Goal: Task Accomplishment & Management: Use online tool/utility

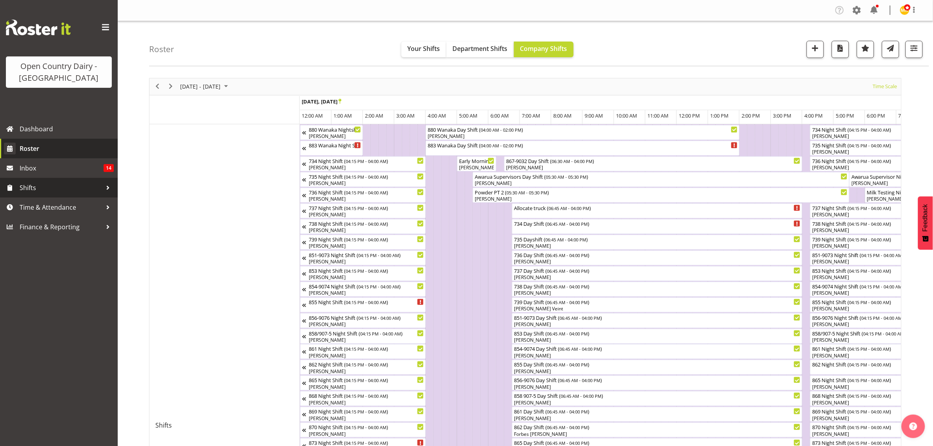
scroll to position [0, 3459]
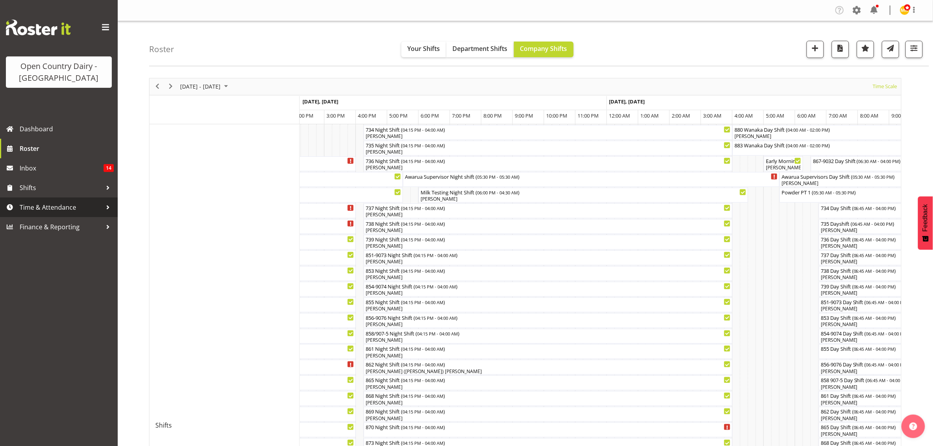
click at [64, 207] on span "Time & Attendance" at bounding box center [61, 208] width 82 height 12
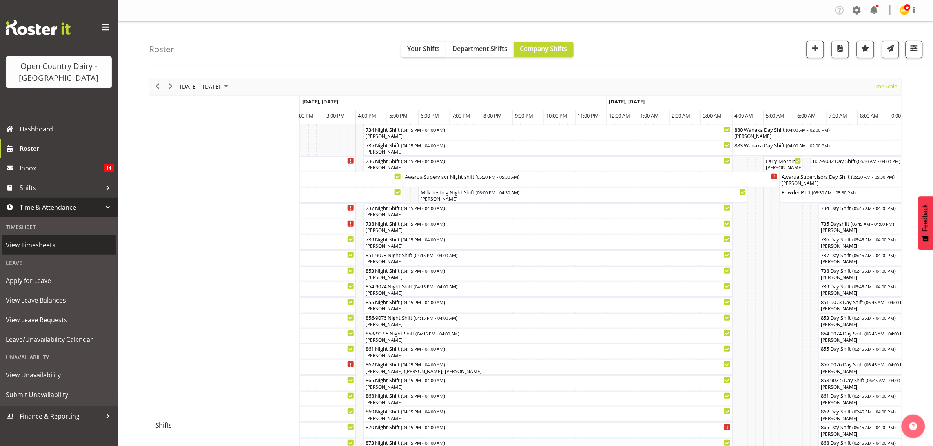
click at [46, 251] on link "View Timesheets" at bounding box center [59, 245] width 114 height 20
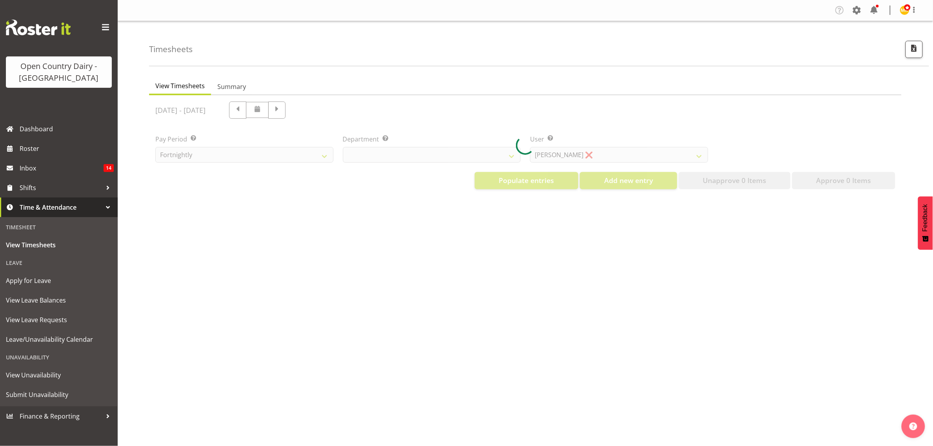
select select "699"
select select "8449"
click at [436, 156] on div at bounding box center [525, 145] width 752 height 100
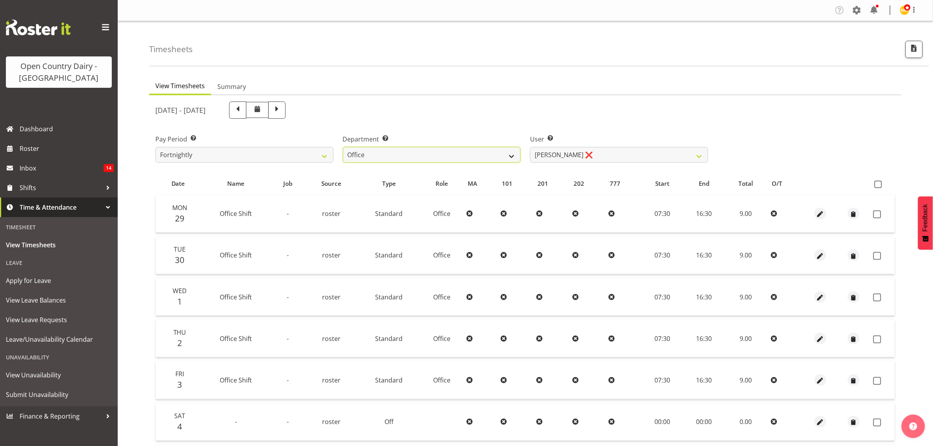
click at [436, 156] on select "734 735 736 737 738 739 851 853 854 855 856 858 861 862 865 867-9032 868 869 87…" at bounding box center [432, 155] width 178 height 16
select select "668"
click at [343, 147] on select "734 735 736 737 738 739 851 853 854 855 856 858 861 862 865 867-9032 868 869 87…" at bounding box center [432, 155] width 178 height 16
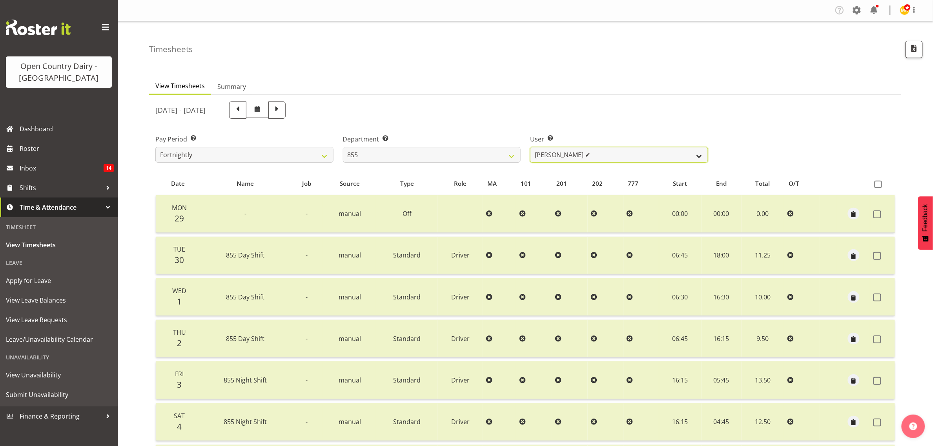
click at [623, 155] on select "Leon Harrison ✔ Nathan Vincent ❌ Wayne Jukes ✔" at bounding box center [619, 155] width 178 height 16
click at [530, 147] on select "Leon Harrison ✔ Nathan Vincent ❌ Wayne Jukes ✔" at bounding box center [619, 155] width 178 height 16
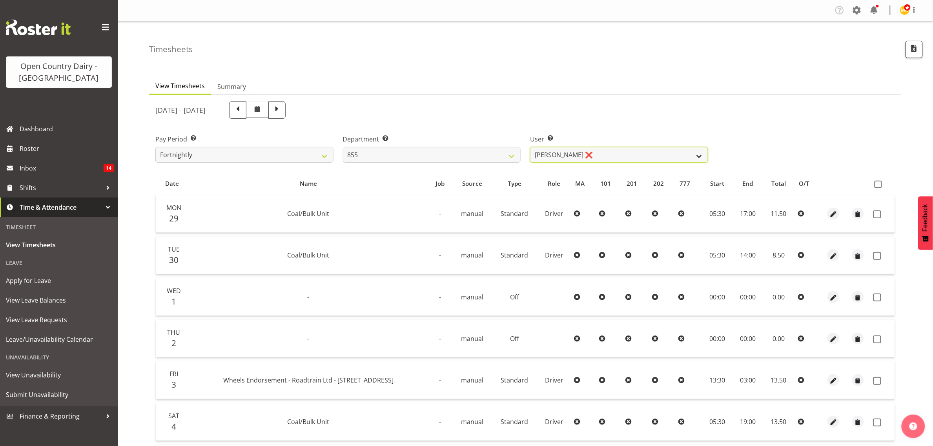
click at [587, 152] on select "Leon Harrison ✔ Nathan Vincent ❌ Wayne Jukes ✔" at bounding box center [619, 155] width 178 height 16
select select "7491"
click at [530, 147] on select "Leon Harrison ✔ Nathan Vincent ❌ Wayne Jukes ✔" at bounding box center [619, 155] width 178 height 16
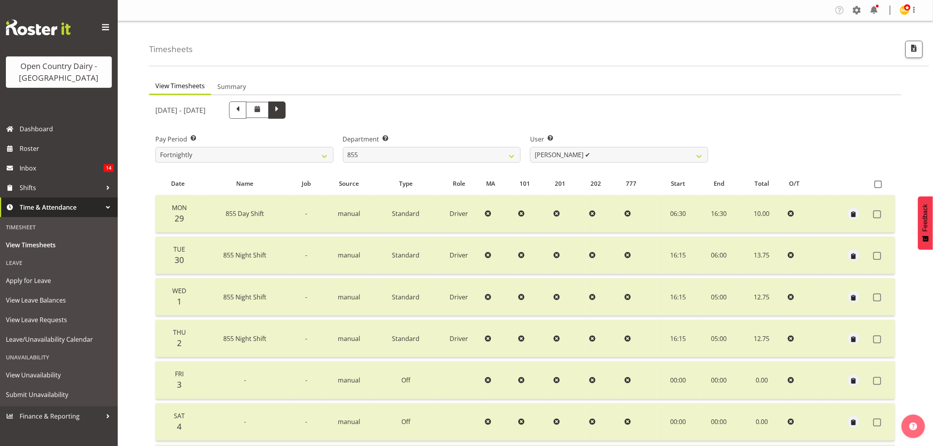
drag, startPoint x: 353, startPoint y: 113, endPoint x: 348, endPoint y: 113, distance: 5.5
click at [351, 112] on div "September 29th - October 5th 2025" at bounding box center [431, 110] width 553 height 17
click at [282, 111] on span at bounding box center [277, 109] width 10 height 10
select select
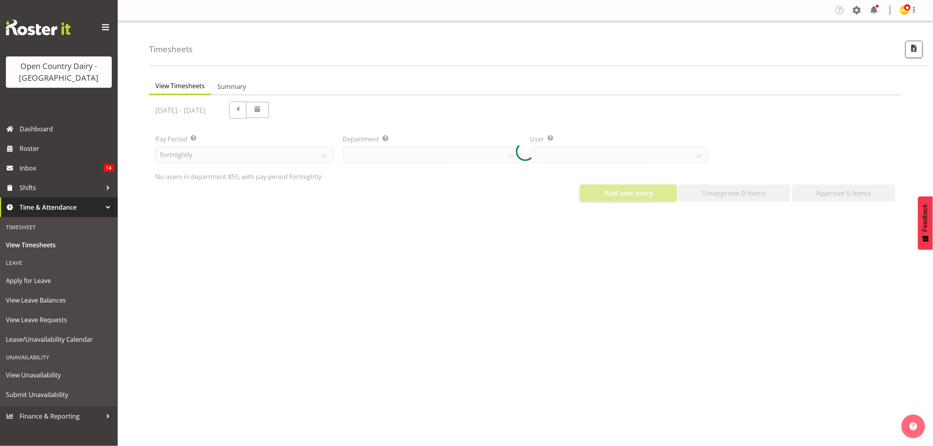
select select "668"
select select "7491"
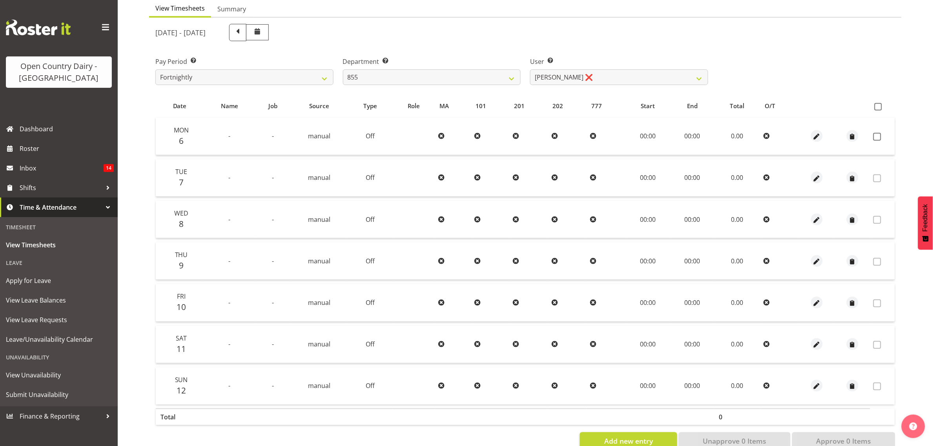
scroll to position [101, 0]
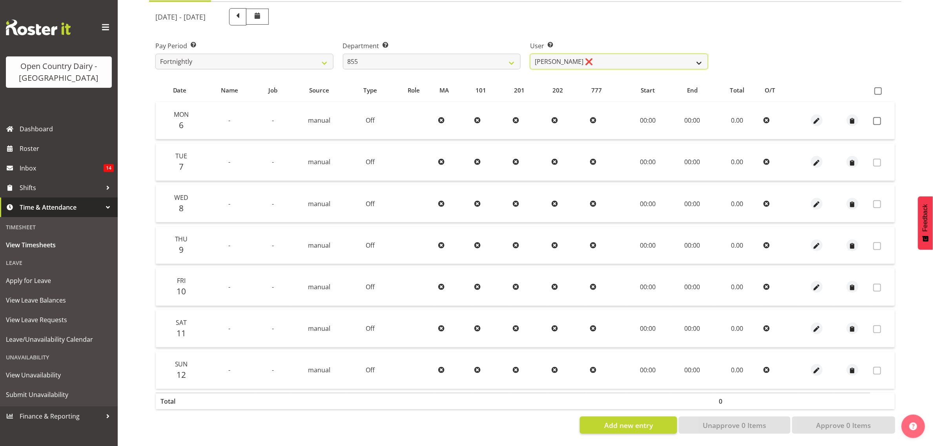
click at [554, 55] on select "Leon Harrison ❌ Nathan Vincent ❌ Wayne Jukes ❌" at bounding box center [619, 62] width 178 height 16
click at [461, 65] on div "Department Select which department you would like to view. 734 735 736 737 738 …" at bounding box center [431, 52] width 187 height 44
click at [448, 54] on select "734 735 736 737 738 739 851 853 854 855 856 858 861 862 865 867-9032 868 869 87…" at bounding box center [432, 62] width 178 height 16
select select "904"
click at [343, 54] on select "734 735 736 737 738 739 851 853 854 855 856 858 861 862 865 867-9032 868 869 87…" at bounding box center [432, 62] width 178 height 16
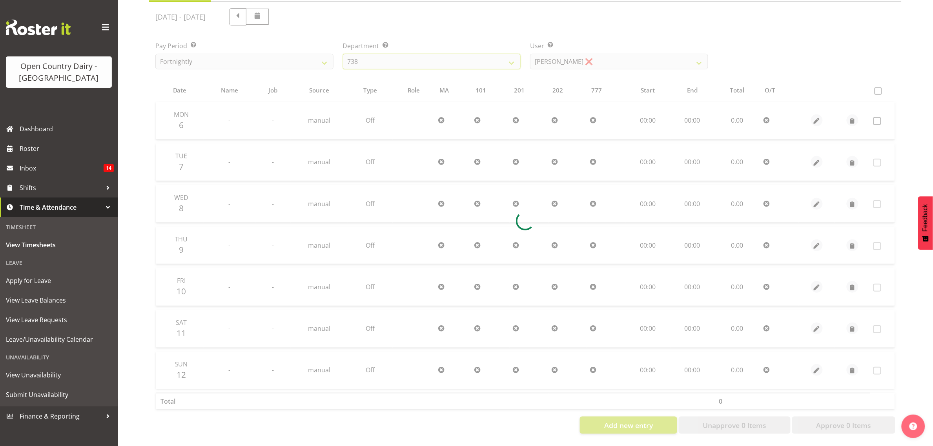
scroll to position [0, 0]
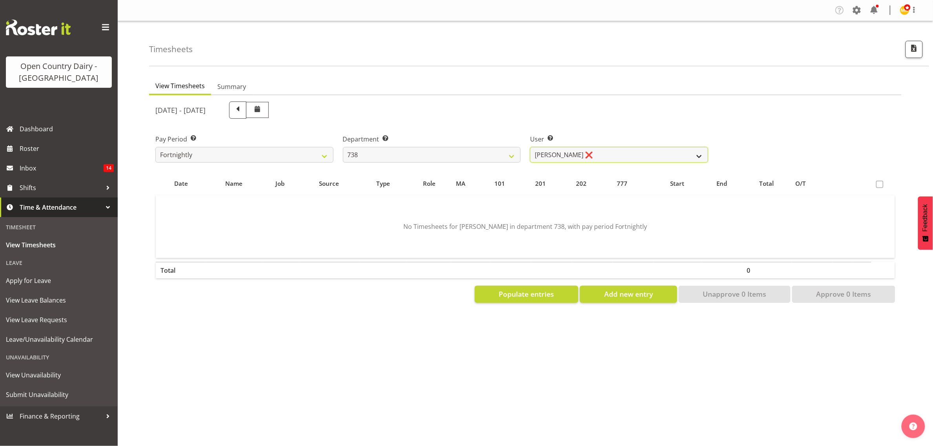
click at [582, 157] on select "Christopher Gamble ❌ Marcy Tuuta ❌ Raymond Campbell ❌ Tama Irvine ❌" at bounding box center [619, 155] width 178 height 16
select select "9020"
click at [530, 147] on select "Christopher Gamble ❌ Marcy Tuuta ❌ Raymond Campbell ❌ Tama Irvine ❌" at bounding box center [619, 155] width 178 height 16
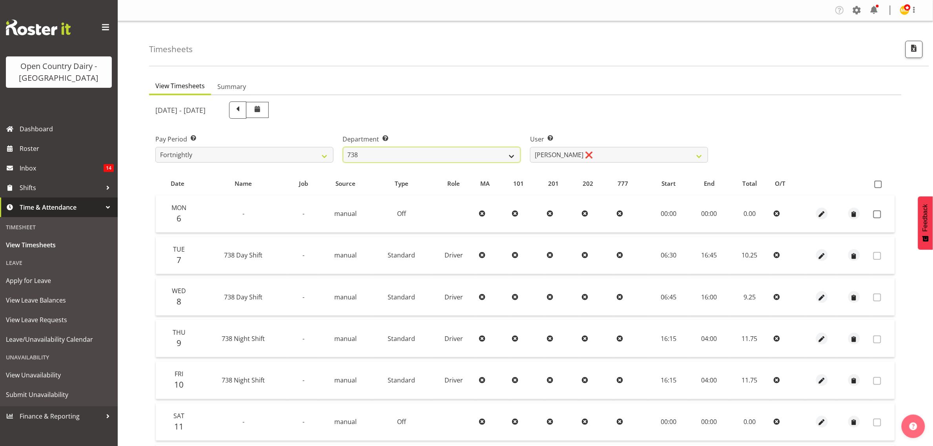
click at [388, 152] on select "734 735 736 737 738 739 851 853 854 855 856 858 861 862 865 867-9032 868 869 87…" at bounding box center [432, 155] width 178 height 16
select select "691"
click at [343, 147] on select "734 735 736 737 738 739 851 853 854 855 856 858 861 862 865 867-9032 868 869 87…" at bounding box center [432, 155] width 178 height 16
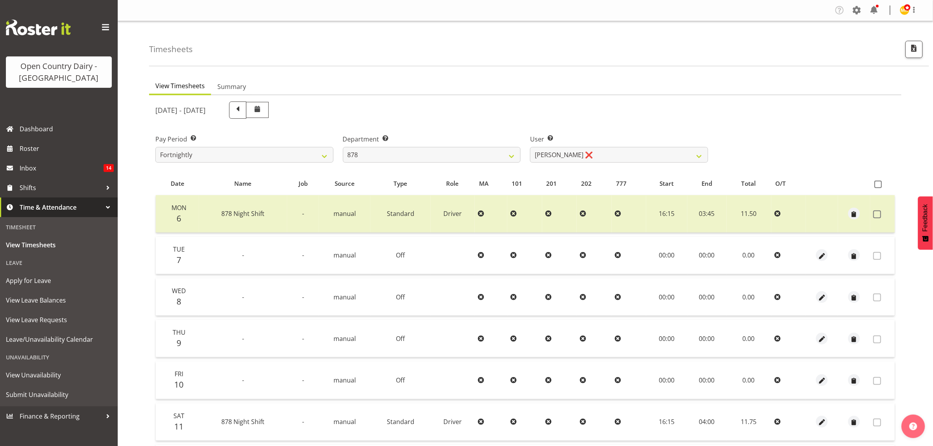
click at [620, 172] on table "Date Name Job Source Type Role MA 101 201 202 777 Start End Total O/T Mon 6 878…" at bounding box center [525, 339] width 740 height 335
click at [620, 163] on div "User Select user. Note: This is filtered down by the previous two drop-down ite…" at bounding box center [618, 146] width 187 height 44
click at [619, 153] on select "Athol Warnock ❌ Dean Tither ❌ Joshua Treymane ❌ Vinkie Botha ❌" at bounding box center [619, 155] width 178 height 16
select select "7455"
click at [530, 147] on select "Athol Warnock ❌ Dean Tither ❌ Joshua Treymane ❌ Vinkie Botha ❌" at bounding box center [619, 155] width 178 height 16
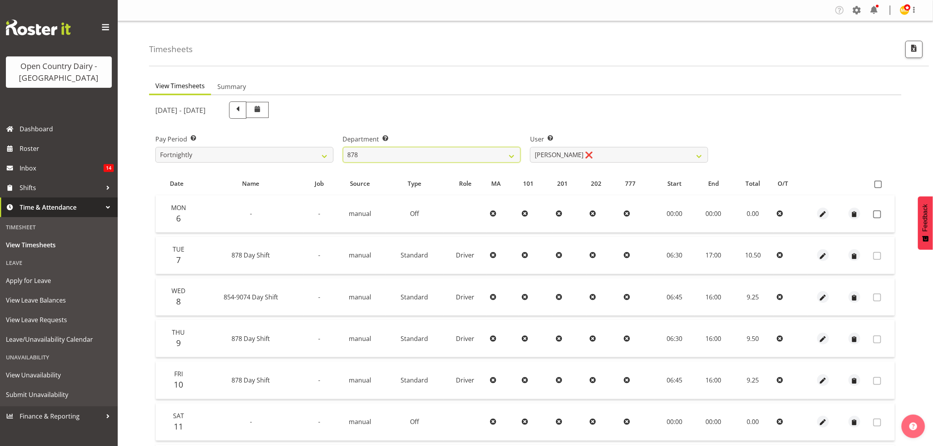
click at [446, 146] on div "Department Select which department you would like to view. 734 735 736 737 738 …" at bounding box center [432, 149] width 178 height 28
select select "681"
click at [343, 147] on select "734 735 736 737 738 739 851 853 854 855 856 858 861 862 865 867-9032 868 869 87…" at bounding box center [432, 155] width 178 height 16
click at [633, 146] on div "User Select user. Note: This is filtered down by the previous two drop-down ite…" at bounding box center [619, 149] width 178 height 28
click at [633, 151] on select "Alan Rolton ❌ Cassidy Williams ❌ Christopher McIver ❌ Darin Ayling ❌" at bounding box center [619, 155] width 178 height 16
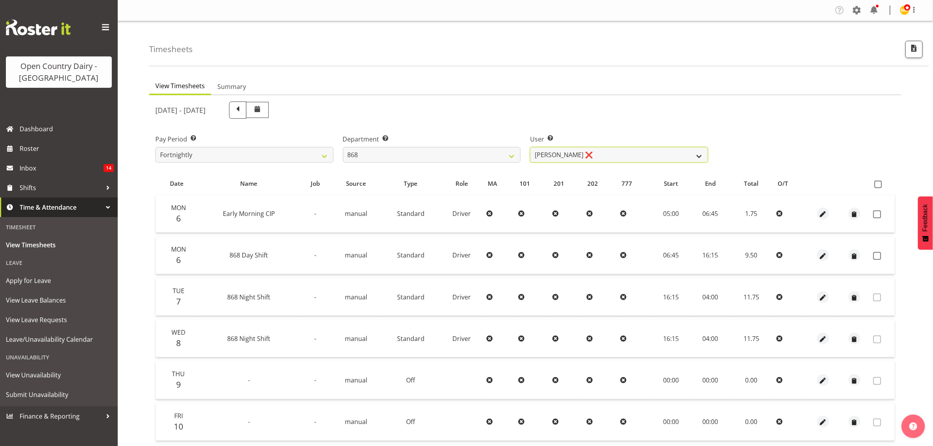
select select "9866"
click at [530, 147] on select "Alan Rolton ❌ Cassidy Williams ❌ Christopher McIver ❌ Darin Ayling ❌" at bounding box center [619, 155] width 178 height 16
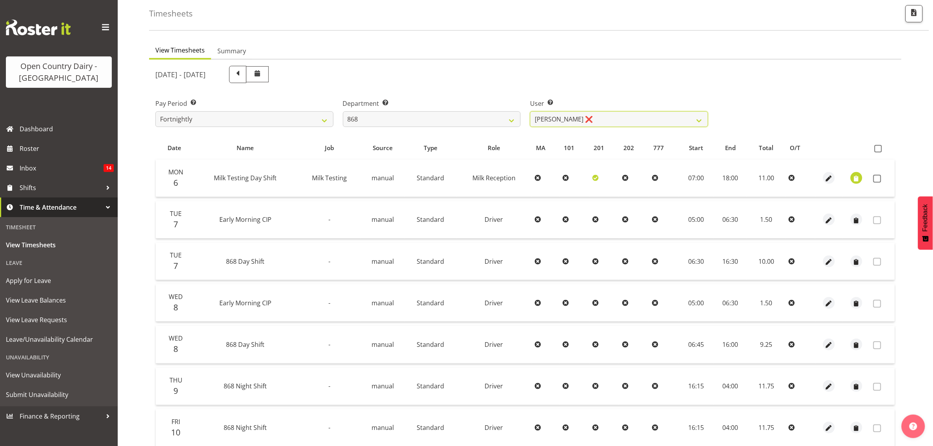
scroll to position [98, 0]
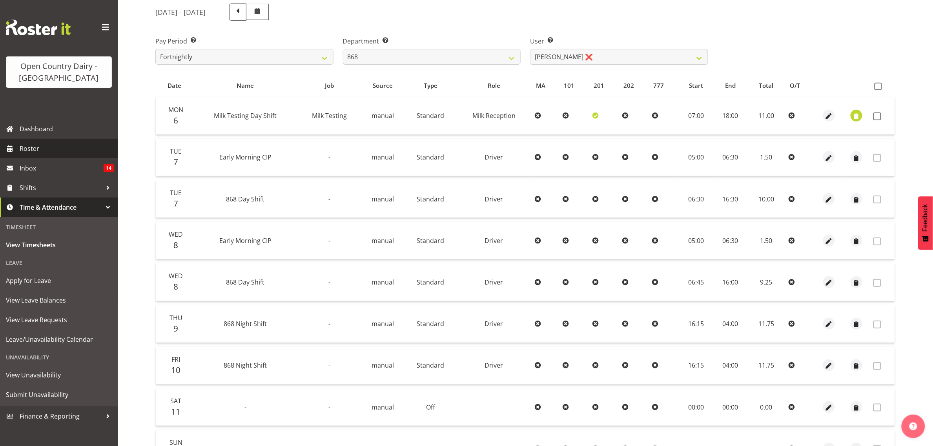
click at [56, 150] on span "Roster" at bounding box center [67, 149] width 94 height 12
